Goal: Transaction & Acquisition: Subscribe to service/newsletter

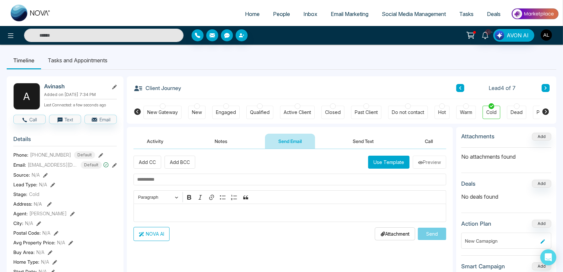
click at [542, 34] on img "button" at bounding box center [546, 34] width 11 height 11
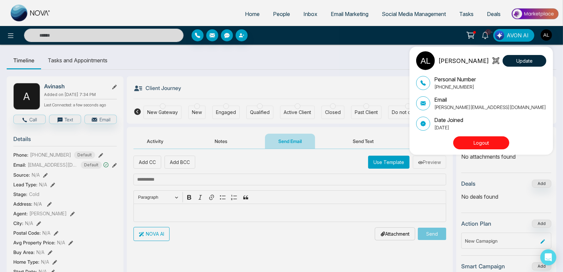
click at [339, 14] on div "ADMIN [PERSON_NAME] Update Personal Number [PHONE_NUMBER] Email [PERSON_NAME][E…" at bounding box center [281, 136] width 563 height 272
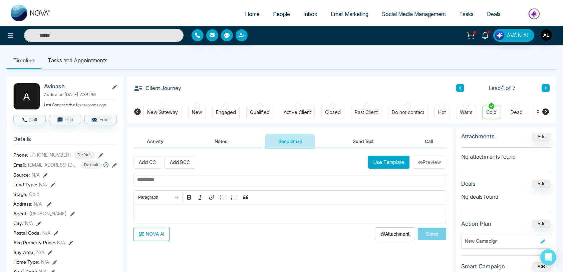
click at [340, 14] on span "Email Marketing" at bounding box center [350, 14] width 38 height 7
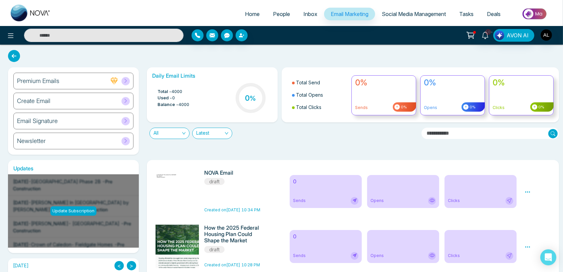
click at [111, 140] on div "Newsletter" at bounding box center [73, 141] width 120 height 17
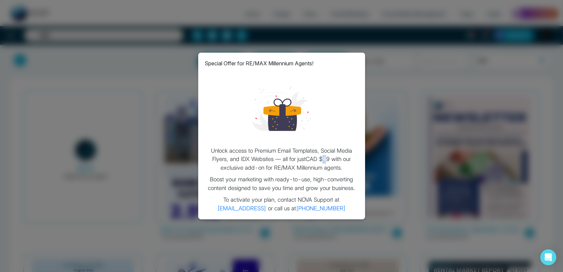
drag, startPoint x: 326, startPoint y: 150, endPoint x: 330, endPoint y: 150, distance: 3.7
click at [330, 150] on p "Unlock access to Premium Email Templates, Social Media Flyers, and IDX Websites…" at bounding box center [281, 160] width 153 height 26
drag, startPoint x: 281, startPoint y: 143, endPoint x: 299, endPoint y: 143, distance: 18.0
click at [299, 147] on p "Unlock access to Premium Email Templates, Social Media Flyers, and IDX Websites…" at bounding box center [281, 160] width 153 height 26
drag, startPoint x: 330, startPoint y: 143, endPoint x: 312, endPoint y: 148, distance: 18.2
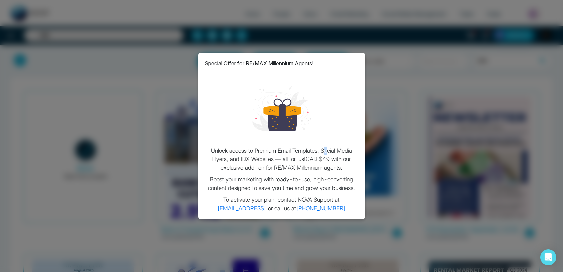
click at [331, 147] on p "Unlock access to Premium Email Templates, Social Media Flyers, and IDX Websites…" at bounding box center [281, 160] width 153 height 26
drag, startPoint x: 307, startPoint y: 151, endPoint x: 340, endPoint y: 148, distance: 33.5
click at [340, 148] on p "Unlock access to Premium Email Templates, Social Media Flyers, and IDX Websites…" at bounding box center [281, 160] width 153 height 26
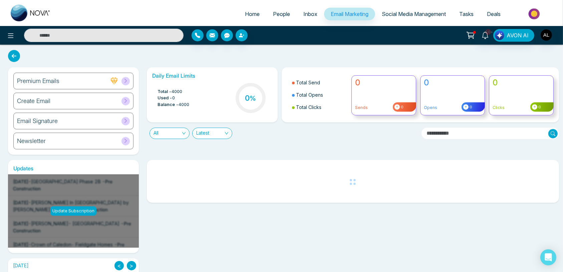
click at [472, 36] on icon at bounding box center [471, 34] width 6 height 3
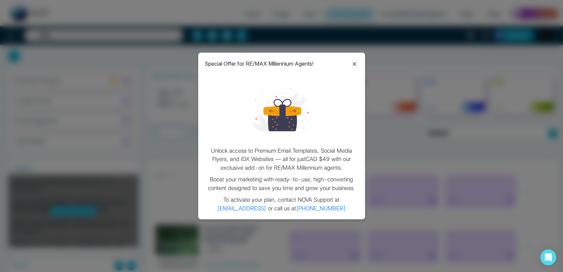
click at [353, 65] on icon at bounding box center [354, 64] width 8 height 8
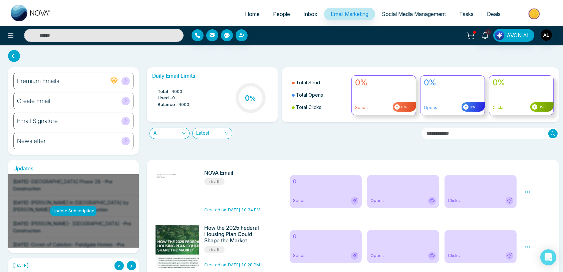
click at [471, 33] on icon at bounding box center [470, 35] width 9 height 9
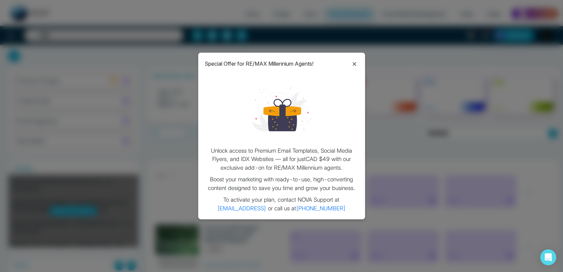
click at [354, 59] on div "Special Offer for RE/MAX Millennium Agents! Unlock access to Premium Email Temp…" at bounding box center [281, 136] width 167 height 167
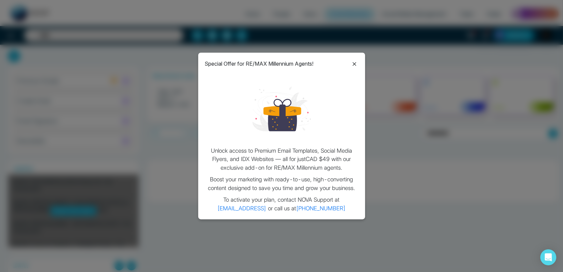
click at [353, 63] on icon at bounding box center [354, 64] width 4 height 4
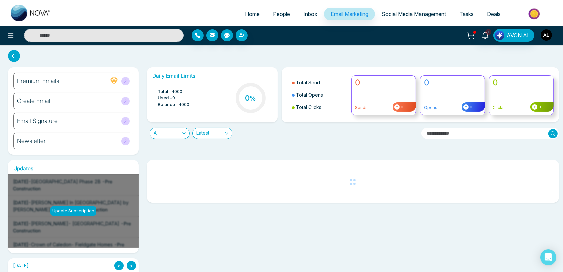
click at [545, 39] on img "button" at bounding box center [546, 34] width 11 height 11
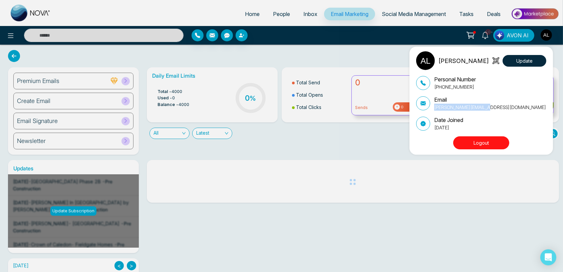
drag, startPoint x: 496, startPoint y: 106, endPoint x: 433, endPoint y: 108, distance: 63.8
click at [433, 108] on div "Email [PERSON_NAME][EMAIL_ADDRESS][DOMAIN_NAME]" at bounding box center [481, 103] width 130 height 15
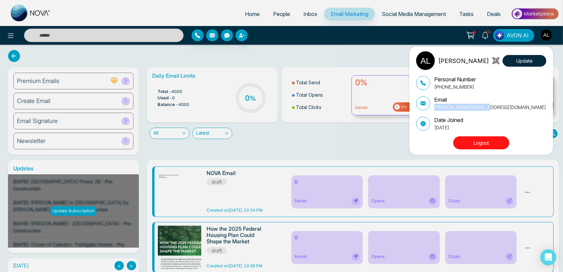
copy p "[PERSON_NAME][EMAIL_ADDRESS][DOMAIN_NAME]"
click at [323, 33] on div "ADMIN [PERSON_NAME] Update Personal Number [PHONE_NUMBER] Email [PERSON_NAME][E…" at bounding box center [281, 136] width 563 height 272
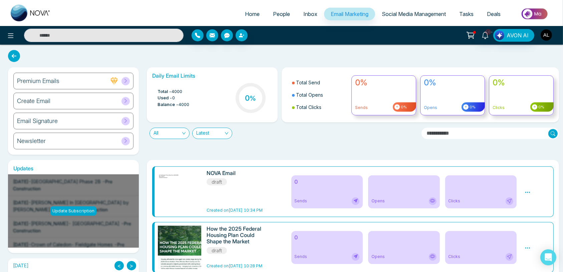
click at [547, 38] on img "button" at bounding box center [546, 34] width 11 height 11
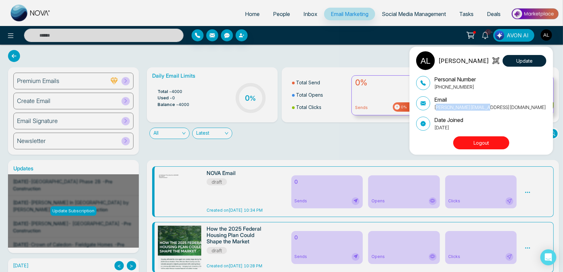
drag, startPoint x: 494, startPoint y: 106, endPoint x: 435, endPoint y: 106, distance: 59.1
click at [435, 106] on div "Email lokesh@mmnovatech.com" at bounding box center [481, 103] width 130 height 15
click at [479, 105] on p "[PERSON_NAME][EMAIL_ADDRESS][DOMAIN_NAME]" at bounding box center [490, 107] width 112 height 7
drag, startPoint x: 495, startPoint y: 107, endPoint x: 429, endPoint y: 107, distance: 66.1
click at [429, 107] on div "Email lokesh@mmnovatech.com" at bounding box center [481, 103] width 130 height 15
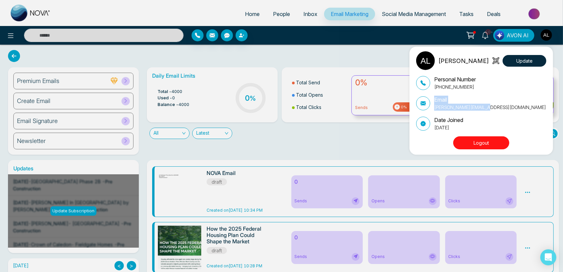
copy div "Email lokesh@mmnovatech.com"
click at [177, 249] on div "ADMIN [PERSON_NAME] Update Personal Number [PHONE_NUMBER] Email [PERSON_NAME][E…" at bounding box center [281, 136] width 563 height 272
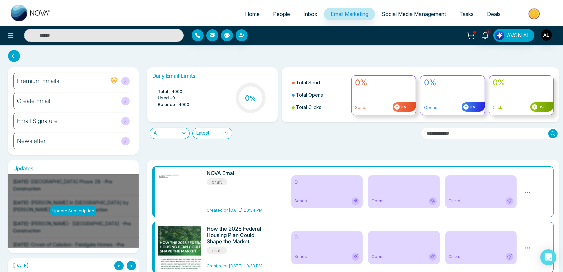
click at [180, 136] on span "All" at bounding box center [169, 133] width 32 height 11
click at [224, 139] on div "Daily Email Limits Total - 4000 Used - 0 Balance - 4000 0 % Total Send Total Op…" at bounding box center [351, 110] width 416 height 87
click at [88, 142] on div "Newsletter" at bounding box center [73, 141] width 120 height 17
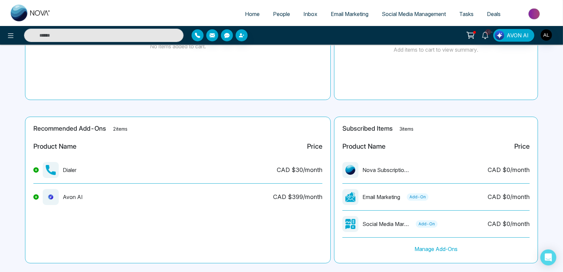
scroll to position [98, 0]
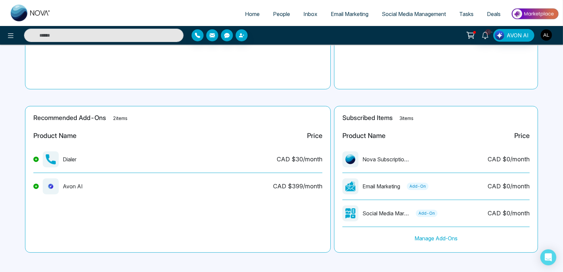
click at [545, 39] on img "button" at bounding box center [546, 34] width 11 height 11
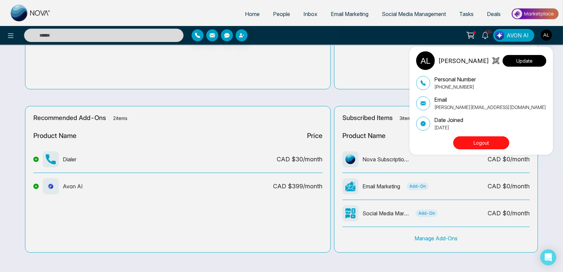
click at [527, 63] on button "Update" at bounding box center [524, 61] width 44 height 12
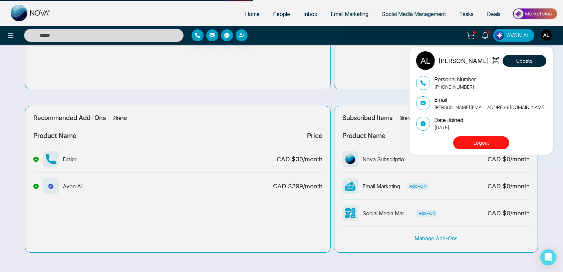
select select "***"
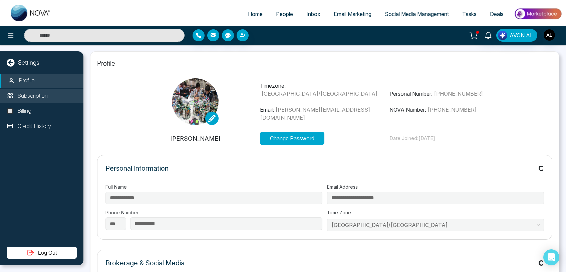
click at [32, 94] on p "Subscription" at bounding box center [32, 96] width 30 height 9
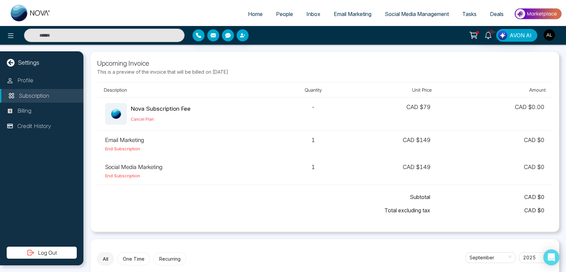
click at [547, 34] on img "button" at bounding box center [549, 34] width 11 height 11
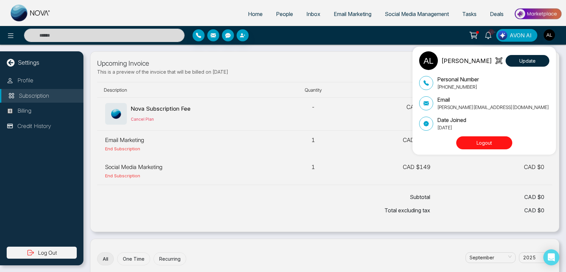
click at [281, 13] on div "ADMIN [PERSON_NAME] Update Personal Number [PHONE_NUMBER] Email [PERSON_NAME][E…" at bounding box center [283, 136] width 566 height 272
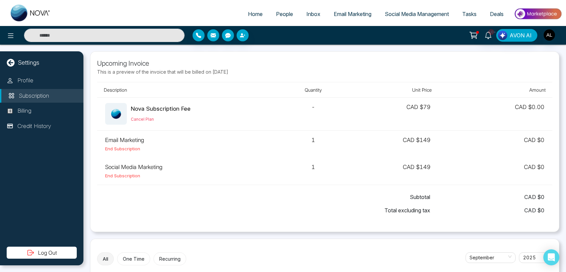
click at [281, 13] on span "People" at bounding box center [284, 14] width 17 height 7
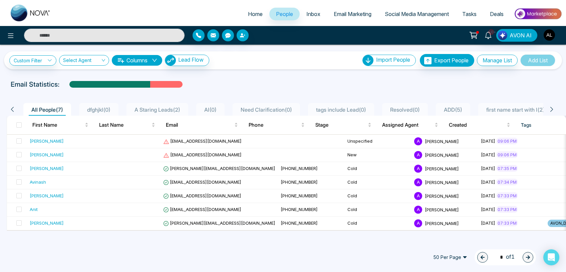
click at [548, 38] on img "button" at bounding box center [549, 34] width 11 height 11
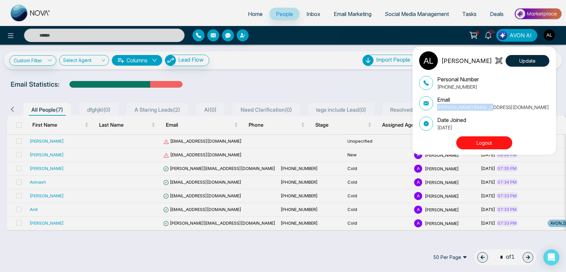
drag, startPoint x: 499, startPoint y: 104, endPoint x: 501, endPoint y: 110, distance: 7.0
click at [501, 110] on div "Email lokesh@mmnovatech.com" at bounding box center [484, 103] width 130 height 15
copy div "[PERSON_NAME][EMAIL_ADDRESS][DOMAIN_NAME]"
click at [155, 264] on div "ADMIN [PERSON_NAME] Update Personal Number [PHONE_NUMBER] Email [PERSON_NAME][E…" at bounding box center [283, 136] width 566 height 272
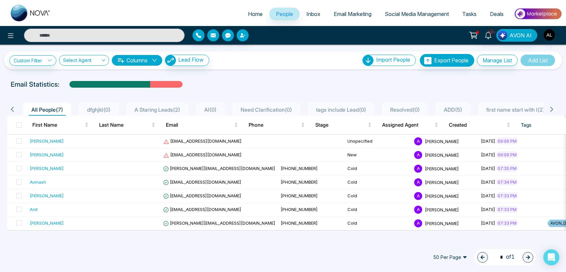
click at [476, 32] on icon at bounding box center [473, 35] width 9 height 9
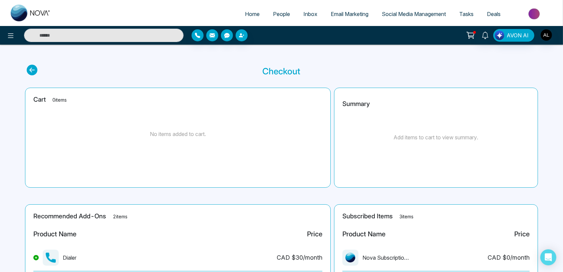
scroll to position [98, 0]
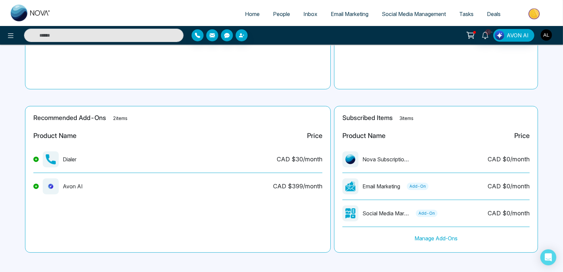
click at [550, 34] on img "button" at bounding box center [546, 34] width 11 height 11
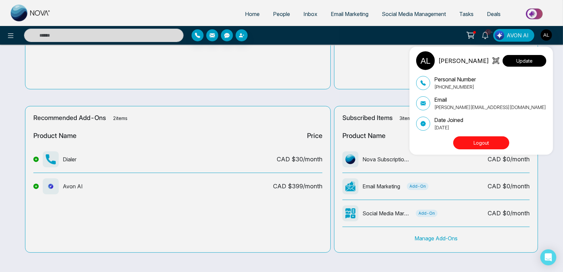
click at [512, 62] on button "Update" at bounding box center [524, 61] width 44 height 12
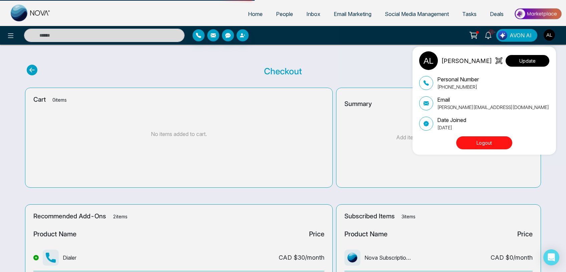
select select "***"
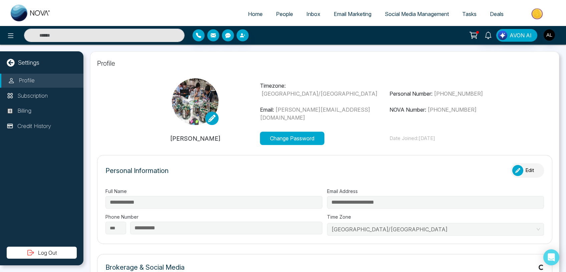
click at [39, 88] on div "Profile Subscription Billing Credit History" at bounding box center [41, 160] width 83 height 173
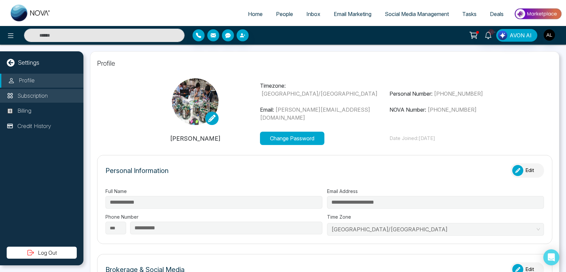
click at [35, 101] on li "Subscription" at bounding box center [41, 96] width 83 height 14
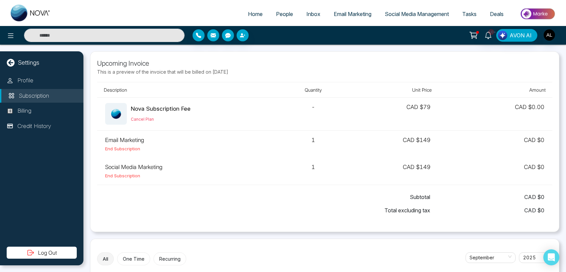
scroll to position [108, 0]
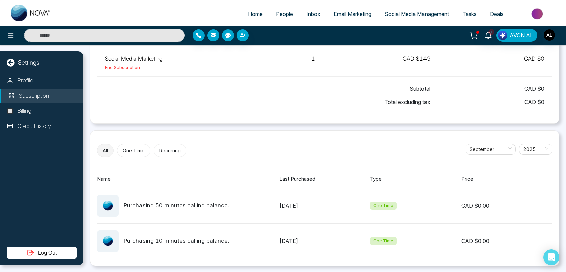
click at [130, 150] on button "One Time" at bounding box center [133, 150] width 33 height 13
click at [167, 148] on button "Recurring" at bounding box center [168, 150] width 33 height 13
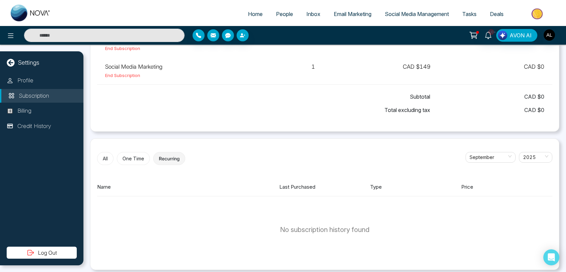
scroll to position [104, 0]
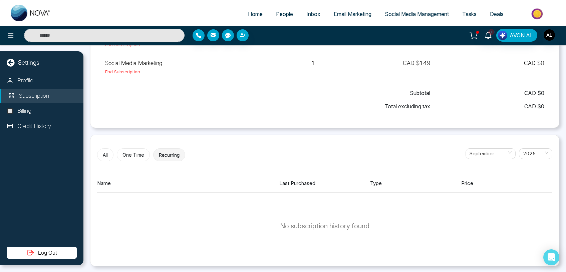
click at [97, 153] on div "All One Time Recurring September 2025 Name Last Purchased Type Price No subscri…" at bounding box center [324, 201] width 469 height 132
click at [102, 154] on button "All" at bounding box center [105, 154] width 16 height 13
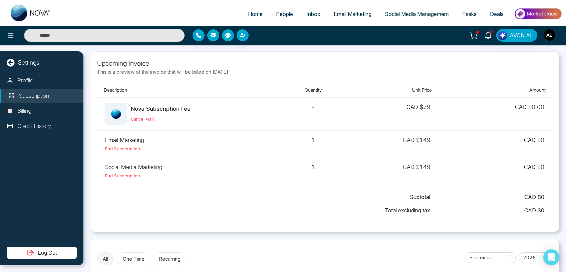
scroll to position [108, 0]
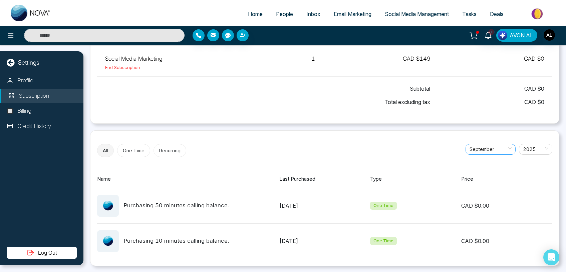
click at [486, 146] on span "September" at bounding box center [490, 149] width 42 height 10
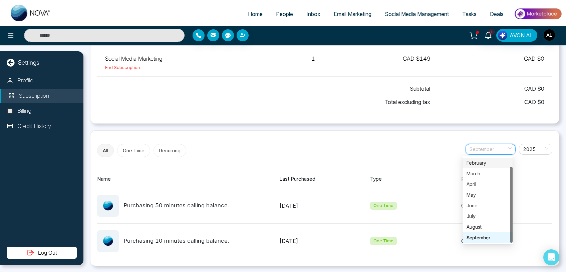
scroll to position [10, 0]
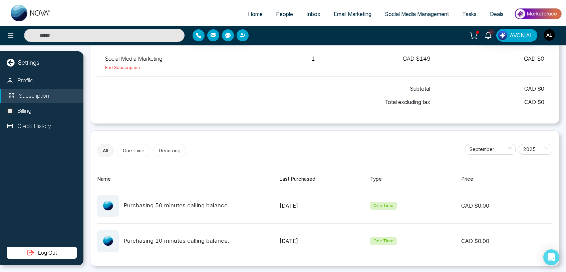
click at [479, 163] on div "All One Time Recurring September 2025 Name Last Purchased Type Price Purchasing…" at bounding box center [324, 198] width 469 height 136
click at [475, 152] on span "September" at bounding box center [490, 149] width 42 height 10
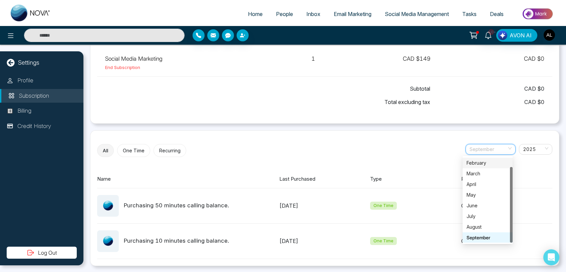
click at [475, 168] on div "February" at bounding box center [487, 163] width 50 height 11
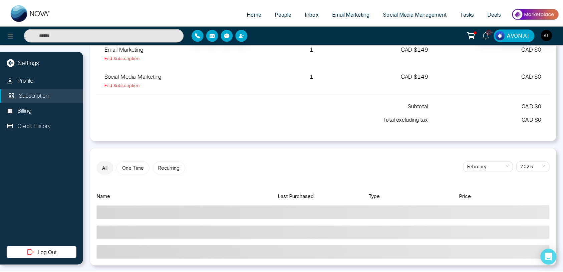
scroll to position [73, 0]
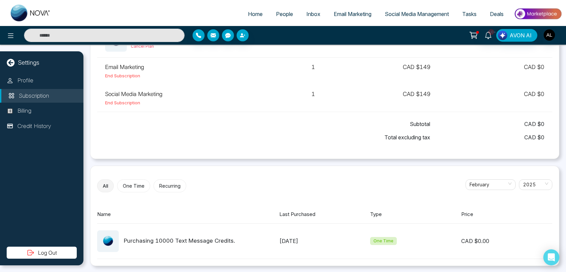
click at [348, 10] on link "Email Marketing" at bounding box center [352, 14] width 51 height 13
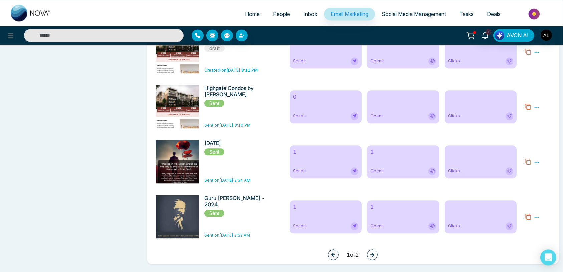
scroll to position [5484, 0]
drag, startPoint x: 345, startPoint y: 255, endPoint x: 360, endPoint y: 254, distance: 15.0
click at [360, 254] on div "1 1 of 2" at bounding box center [352, 255] width 401 height 16
click at [374, 255] on icon "button" at bounding box center [372, 255] width 5 height 5
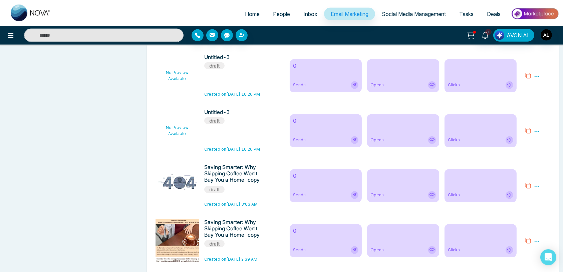
scroll to position [4465, 0]
drag, startPoint x: 555, startPoint y: 195, endPoint x: 565, endPoint y: 224, distance: 31.0
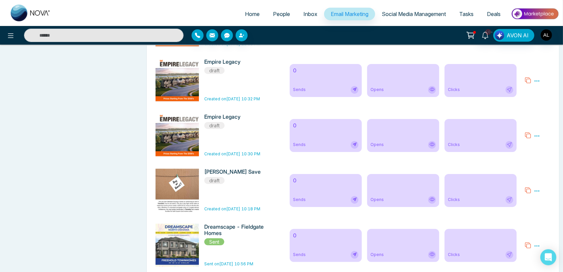
scroll to position [3569, 0]
